Goal: Register for event/course

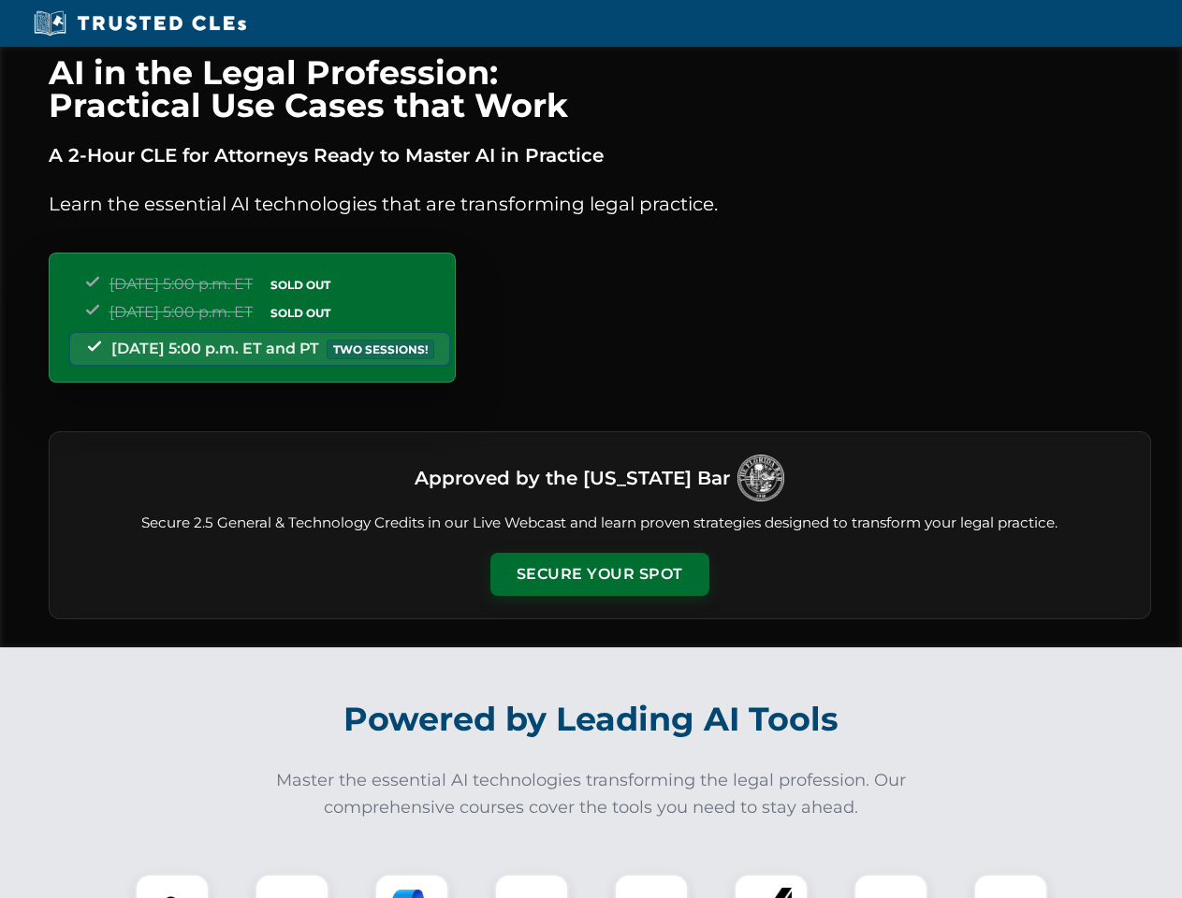
click at [599, 574] on button "Secure Your Spot" at bounding box center [599, 574] width 219 height 43
click at [172, 886] on img at bounding box center [172, 911] width 54 height 54
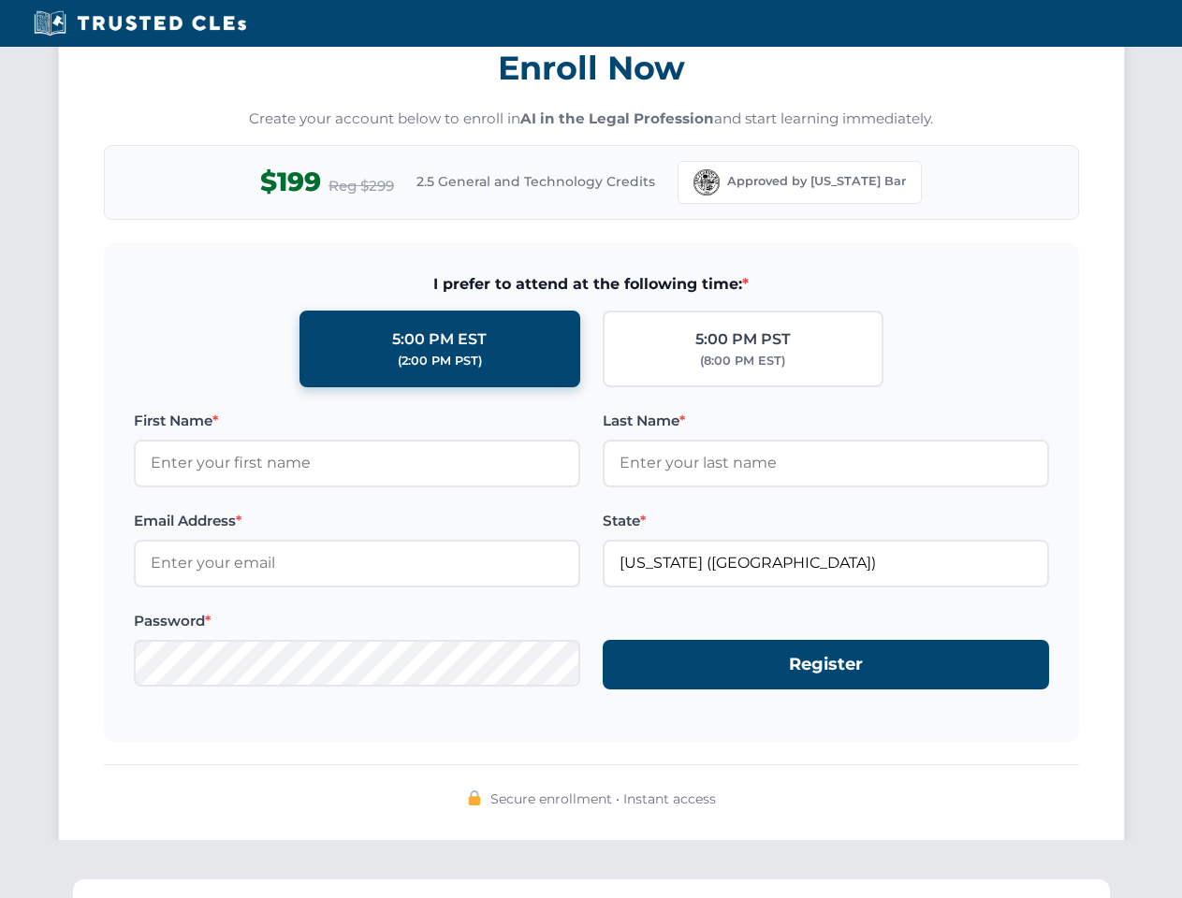
scroll to position [1837, 0]
